Goal: Task Accomplishment & Management: Manage account settings

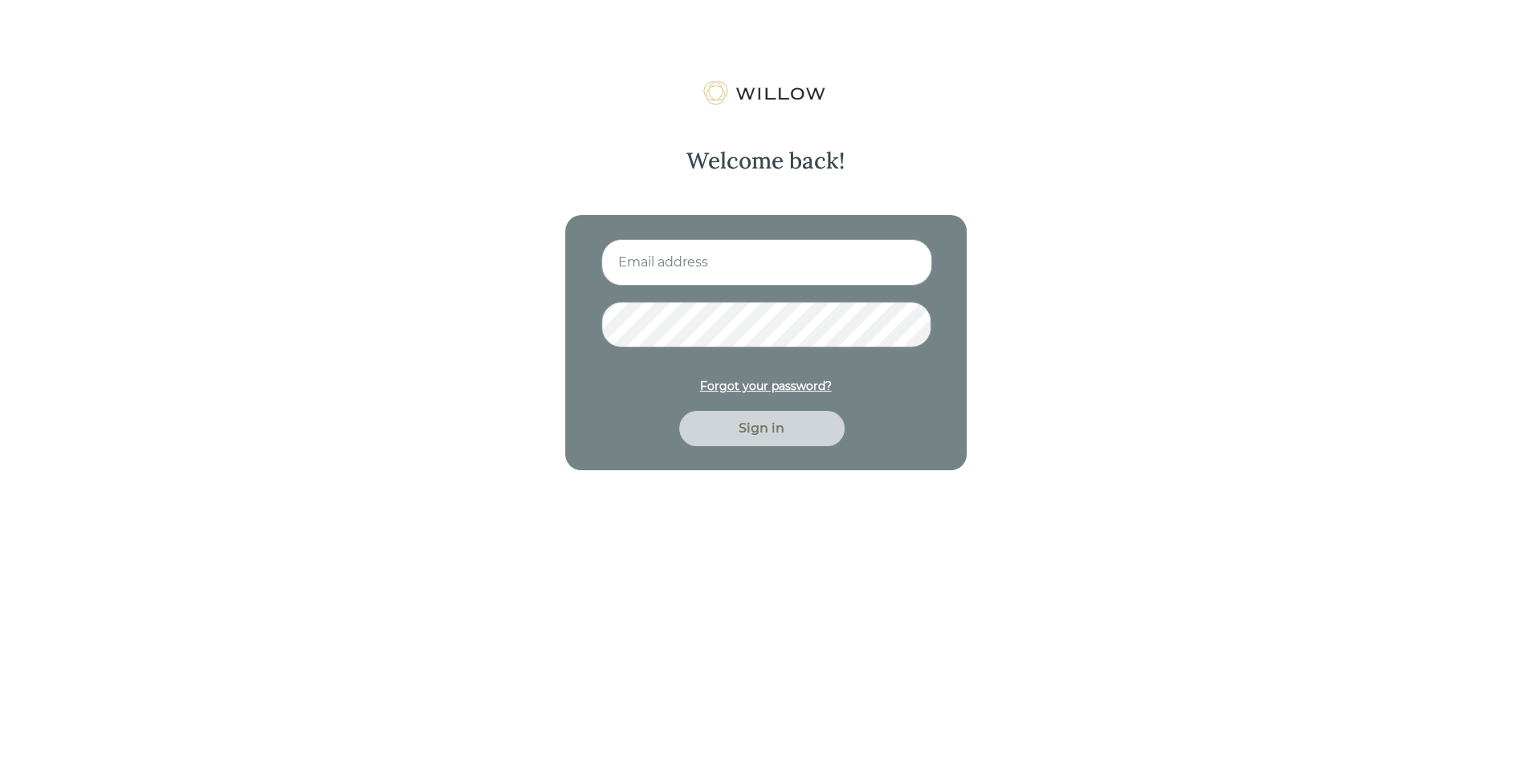
click at [646, 255] on input at bounding box center [766, 262] width 330 height 47
type input "[EMAIL_ADDRESS][PERSON_NAME][DOMAIN_NAME]"
click at [679, 411] on button "Sign in" at bounding box center [761, 429] width 166 height 36
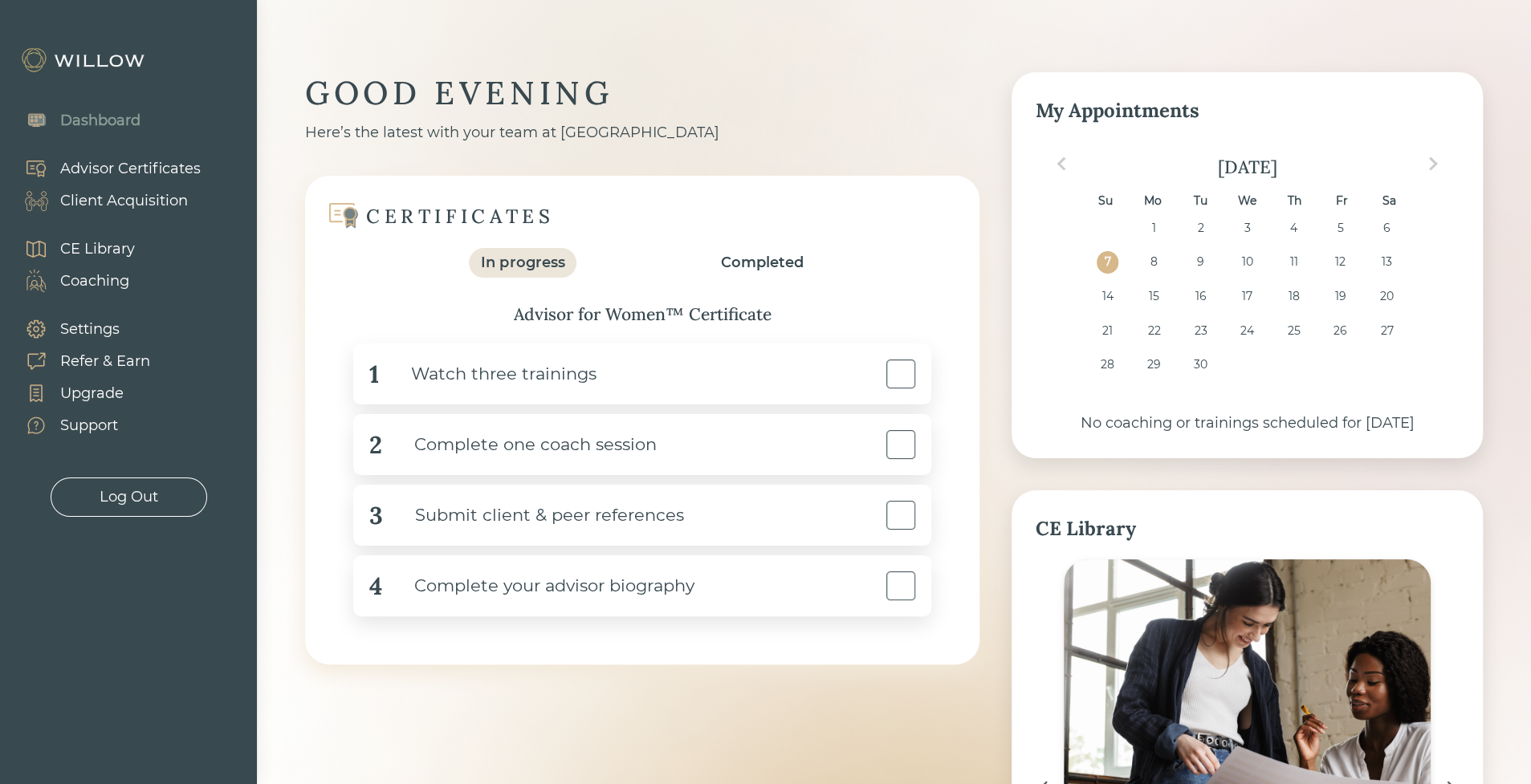
click at [99, 195] on div "Client Acquisition" at bounding box center [124, 201] width 127 height 22
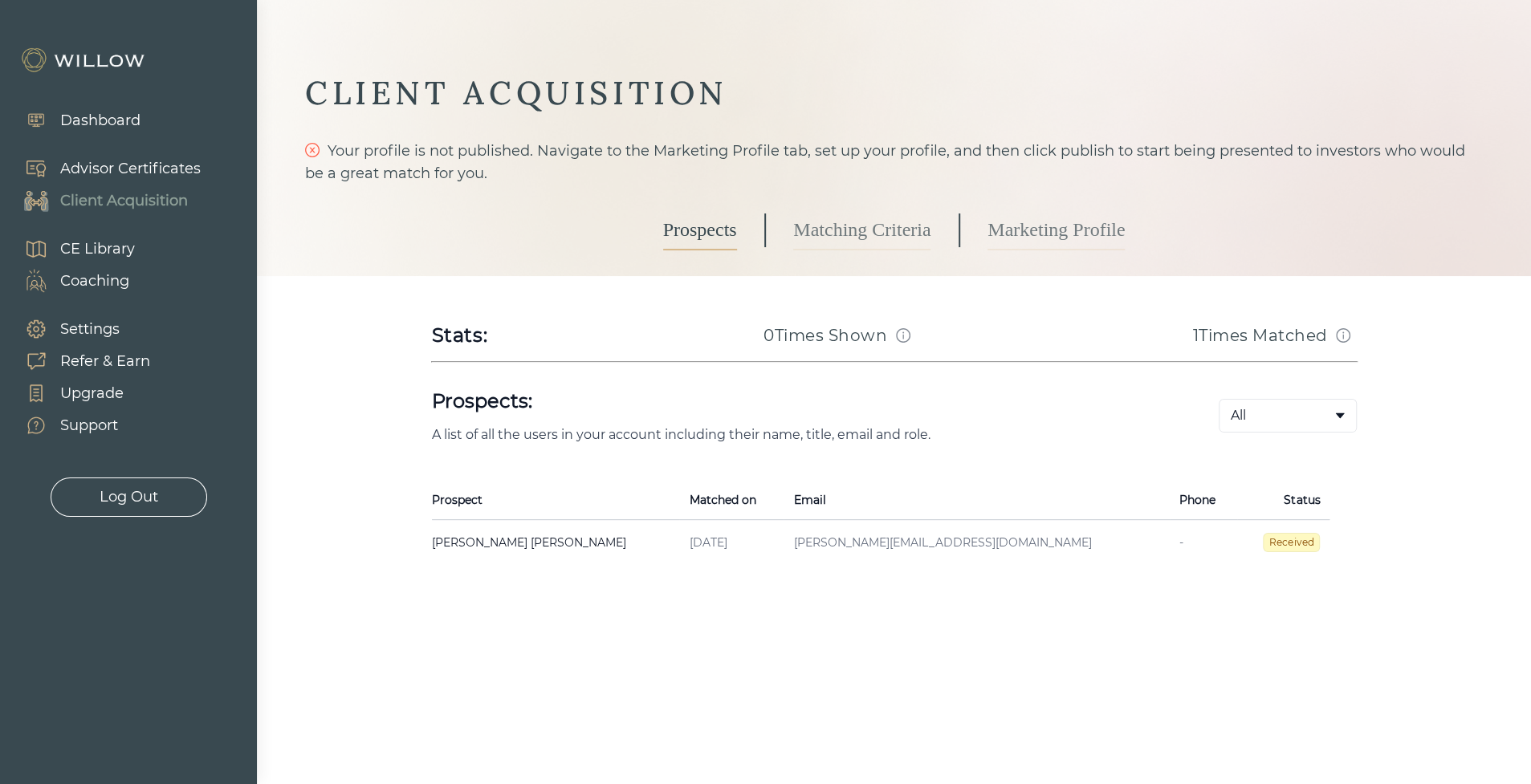
click at [1018, 238] on link "Marketing Profile" at bounding box center [1056, 230] width 138 height 40
